Goal: Use online tool/utility: Utilize a website feature to perform a specific function

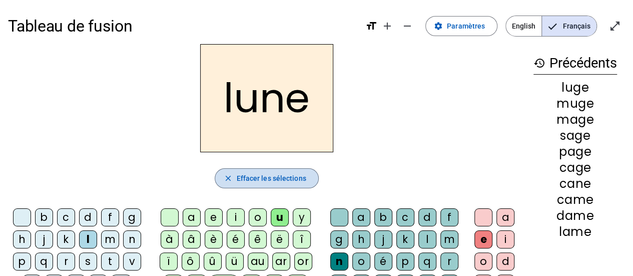
click at [274, 177] on span "Effacer les sélections" at bounding box center [271, 178] width 70 height 12
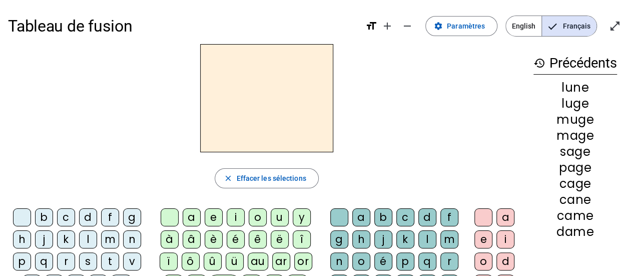
click at [250, 103] on h2 at bounding box center [266, 98] width 133 height 108
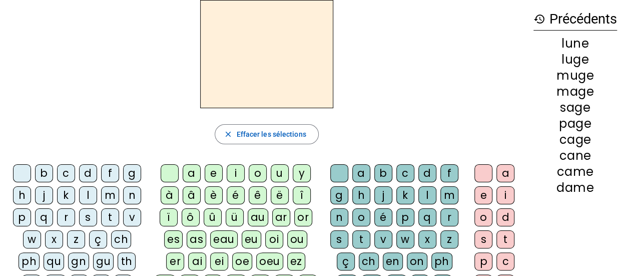
scroll to position [53, 0]
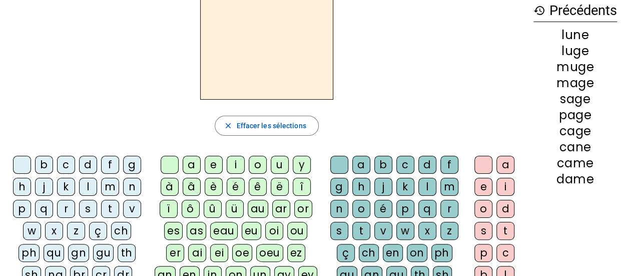
click at [209, 186] on div "è" at bounding box center [214, 187] width 18 height 18
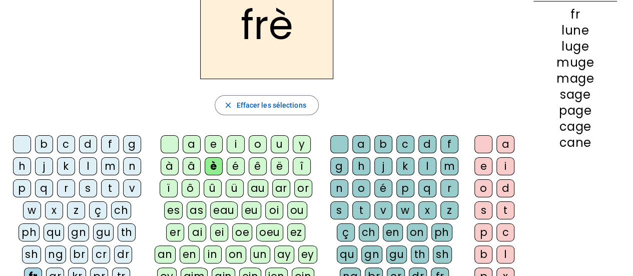
scroll to position [74, 0]
click at [449, 186] on div "r" at bounding box center [449, 188] width 18 height 18
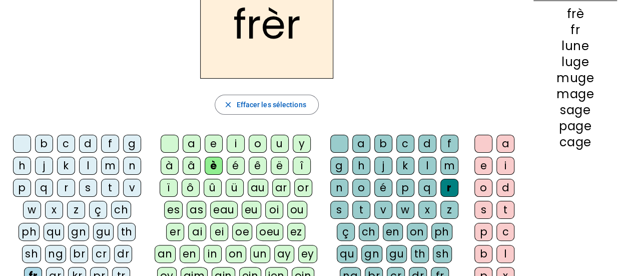
click at [482, 163] on div "e" at bounding box center [483, 166] width 18 height 18
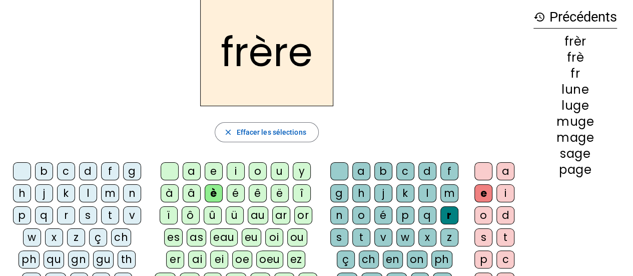
scroll to position [48, 0]
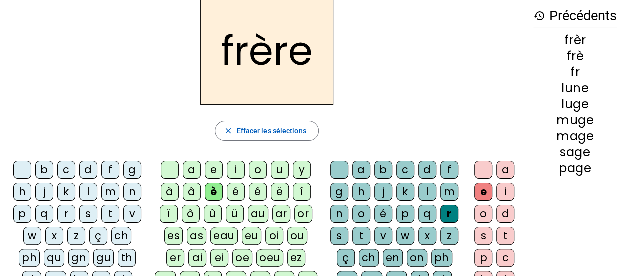
click at [21, 213] on div "p" at bounding box center [22, 214] width 18 height 18
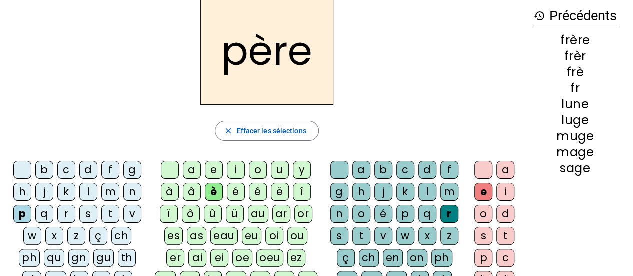
click at [107, 188] on div "m" at bounding box center [110, 192] width 18 height 18
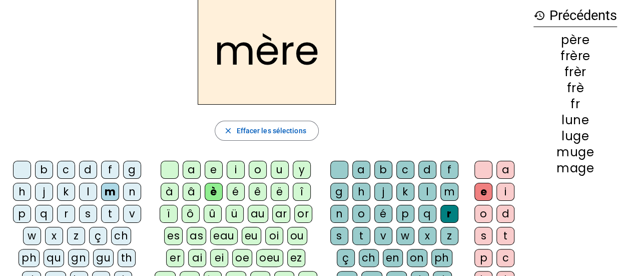
click at [133, 168] on div "g" at bounding box center [132, 170] width 18 height 18
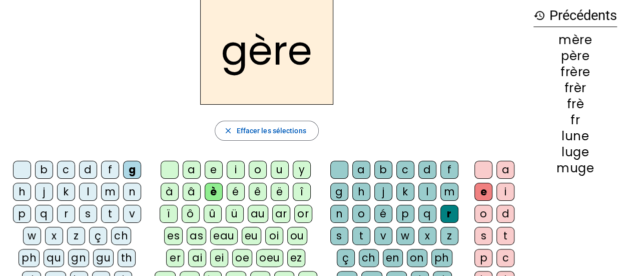
click at [186, 168] on div "a" at bounding box center [192, 170] width 18 height 18
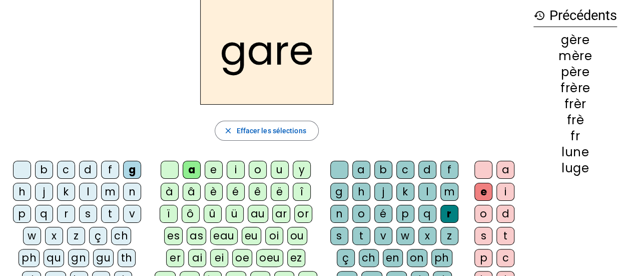
click at [214, 189] on div "è" at bounding box center [214, 192] width 18 height 18
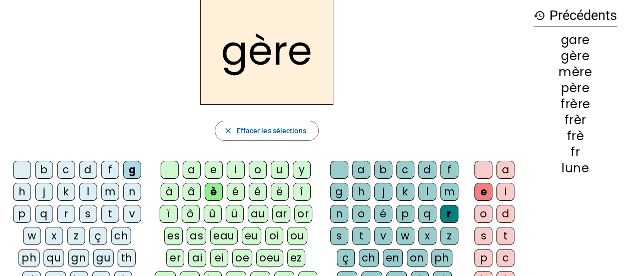
click at [193, 170] on div "a" at bounding box center [192, 170] width 18 height 18
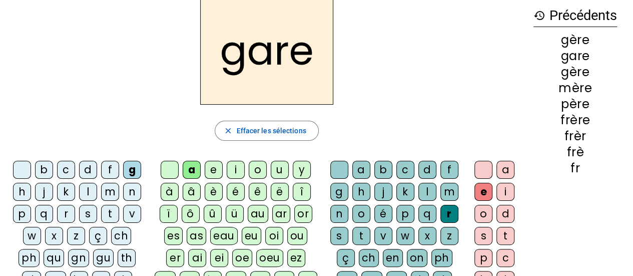
click at [333, 193] on div "g" at bounding box center [339, 192] width 18 height 18
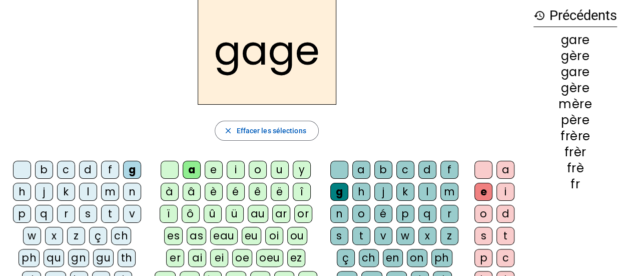
click at [89, 212] on div "s" at bounding box center [88, 214] width 18 height 18
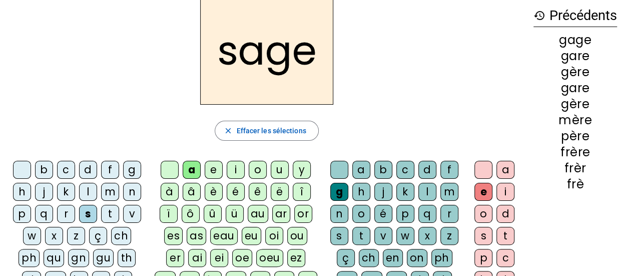
click at [15, 217] on div "p" at bounding box center [22, 214] width 18 height 18
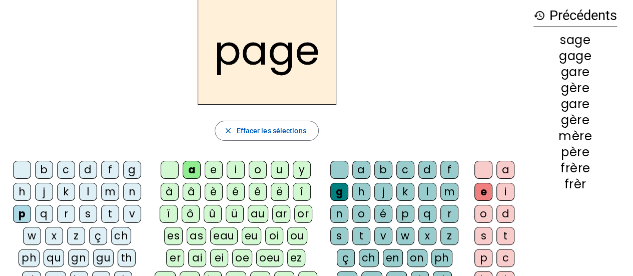
click at [233, 169] on div "i" at bounding box center [236, 170] width 18 height 18
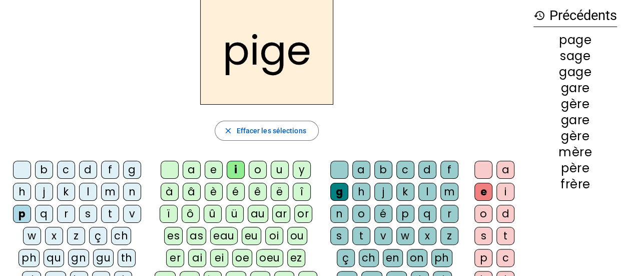
click at [105, 171] on div "f" at bounding box center [110, 170] width 18 height 18
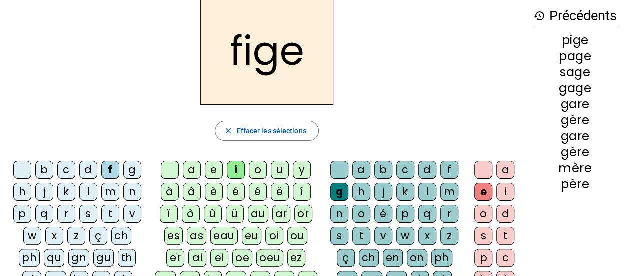
click at [338, 217] on div "n" at bounding box center [339, 214] width 18 height 18
